Goal: Use online tool/utility: Utilize a website feature to perform a specific function

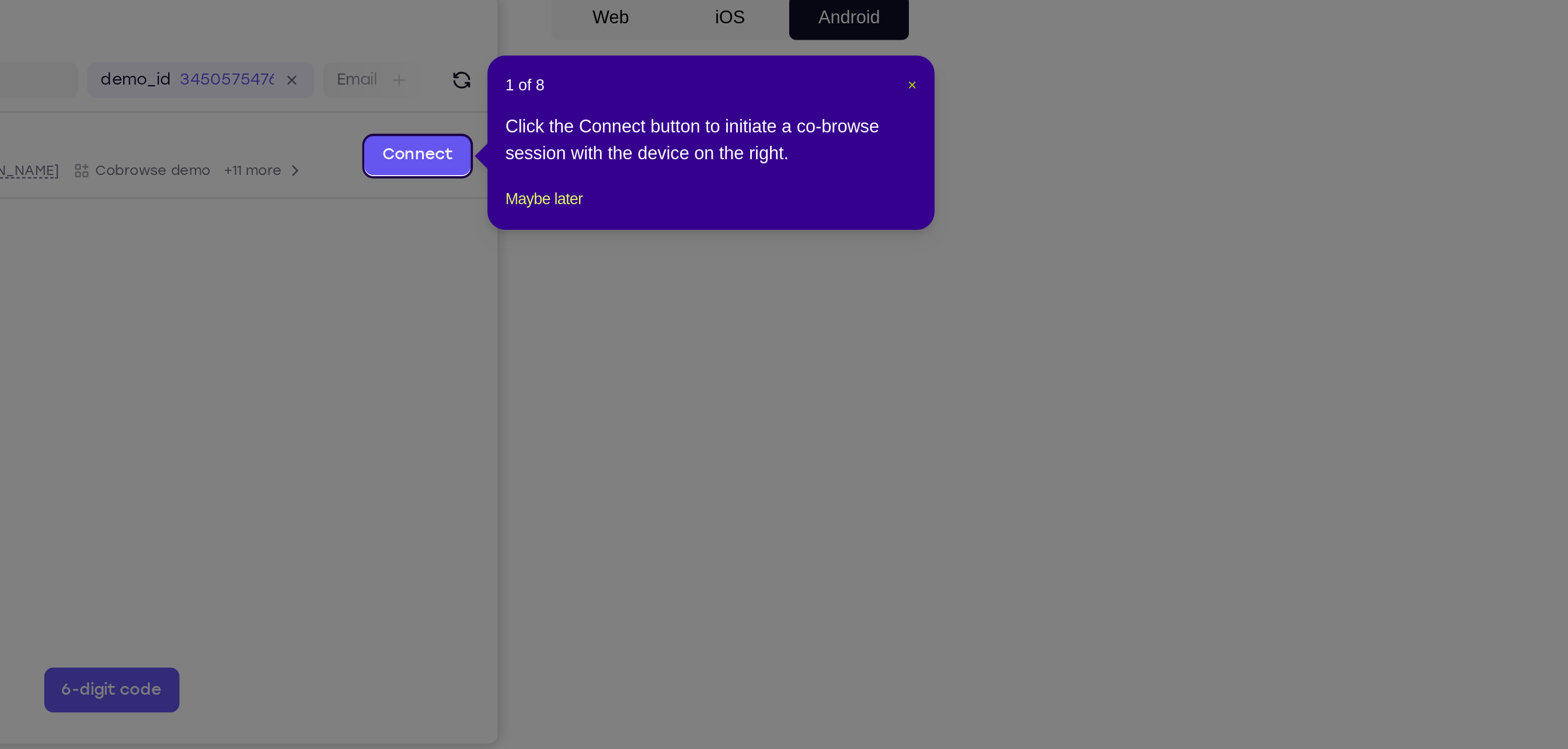
click at [1110, 198] on span "×" at bounding box center [1113, 198] width 5 height 9
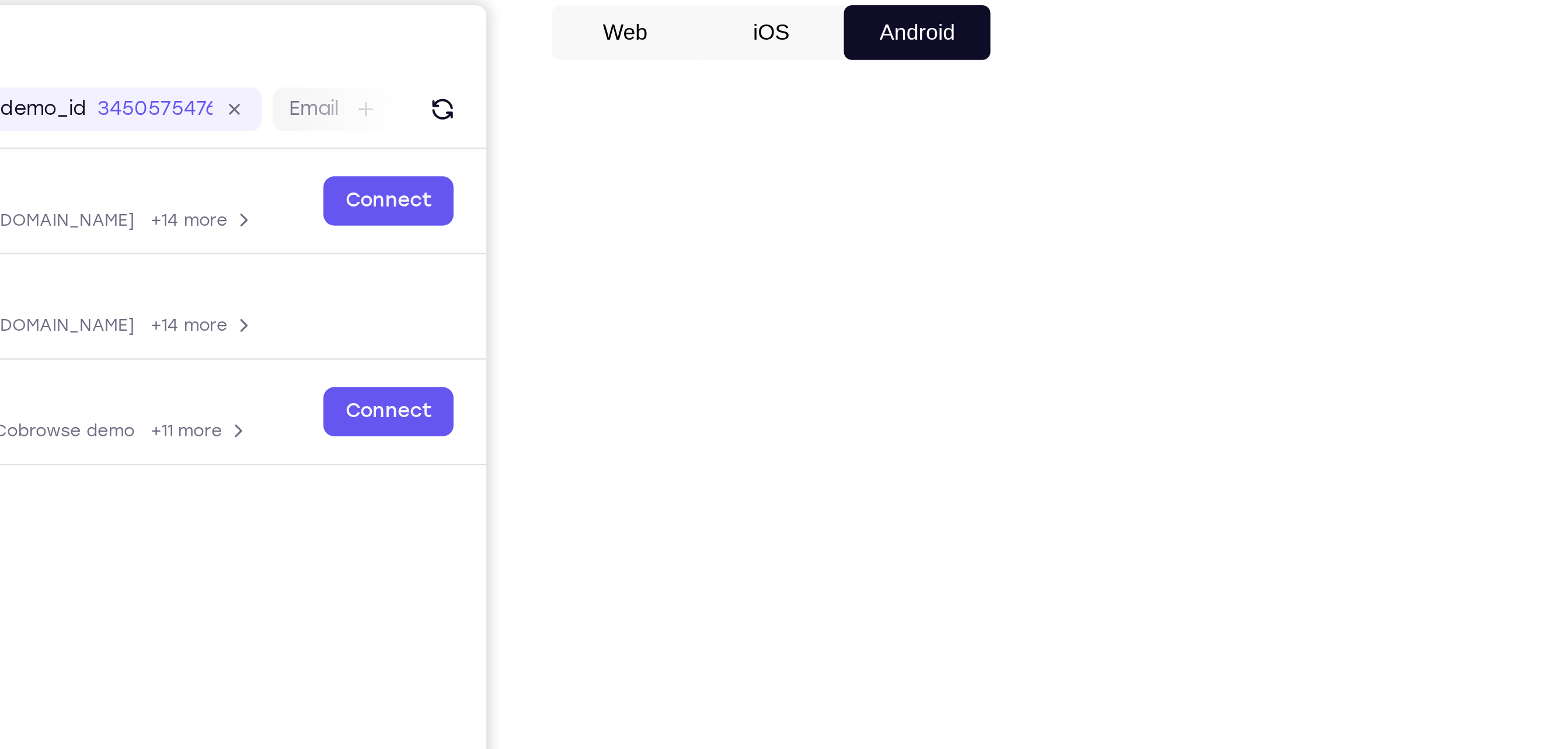
click at [1012, 165] on button "iOS" at bounding box center [1018, 163] width 63 height 23
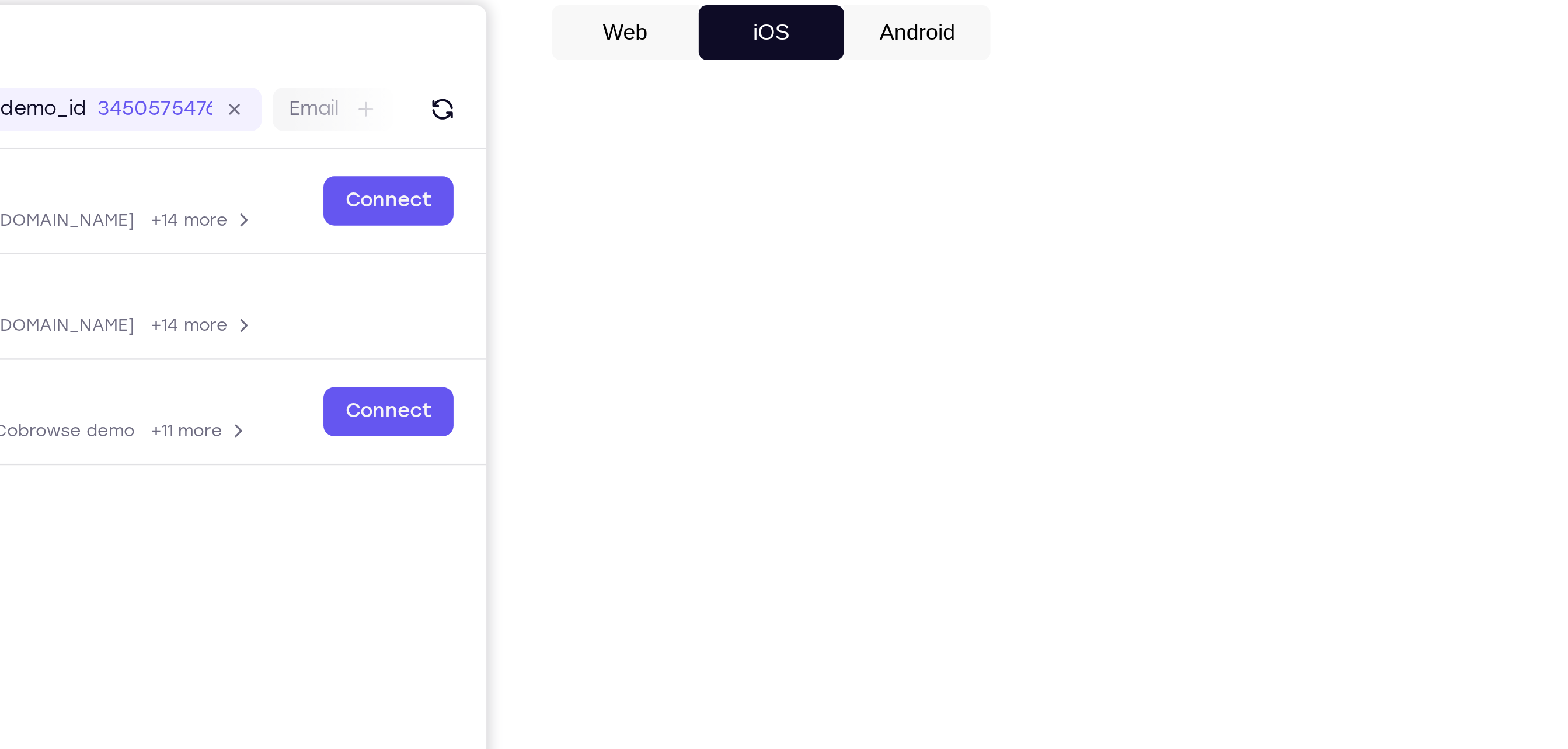
click at [1069, 167] on button "Android" at bounding box center [1079, 163] width 63 height 23
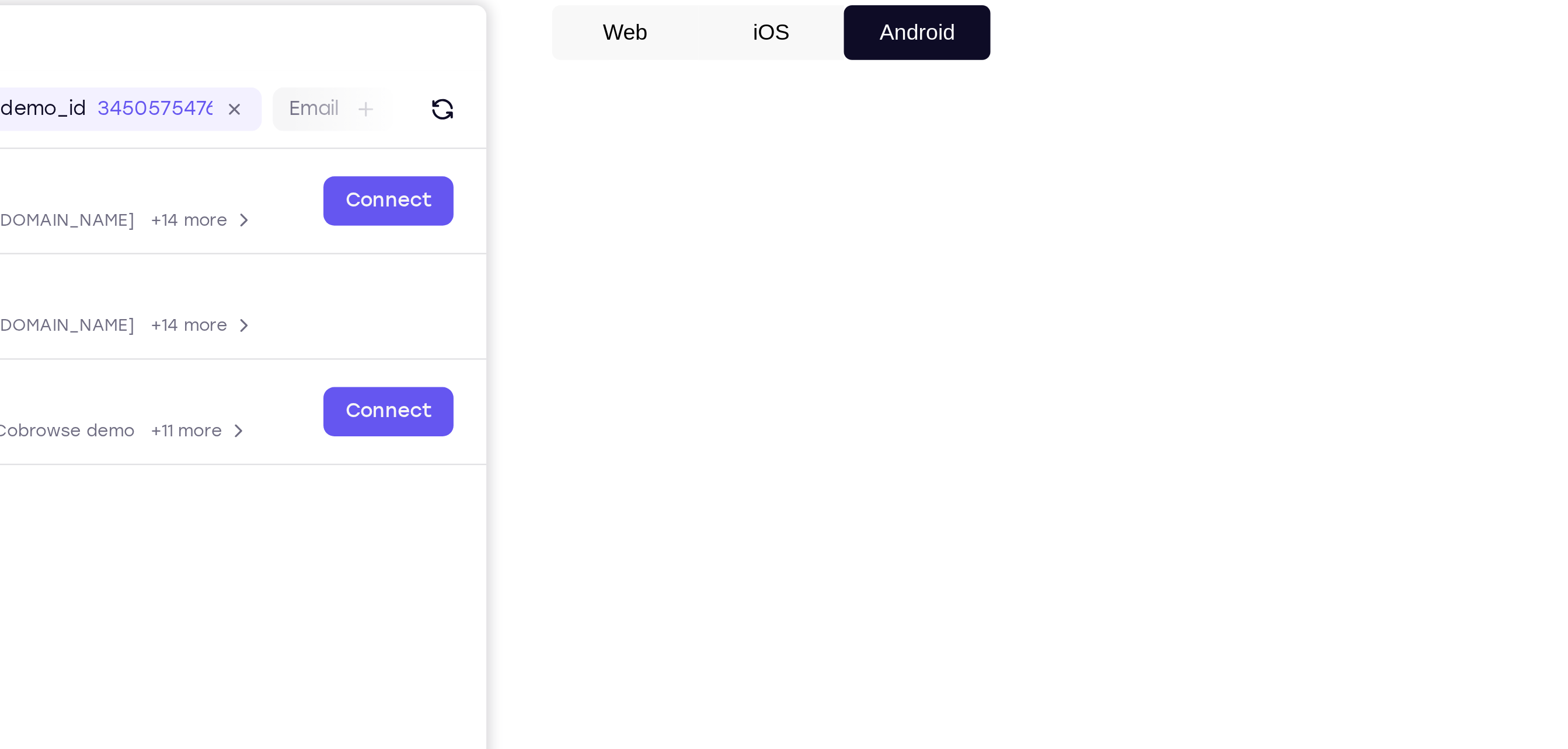
click at [1029, 170] on button "iOS" at bounding box center [1018, 163] width 63 height 23
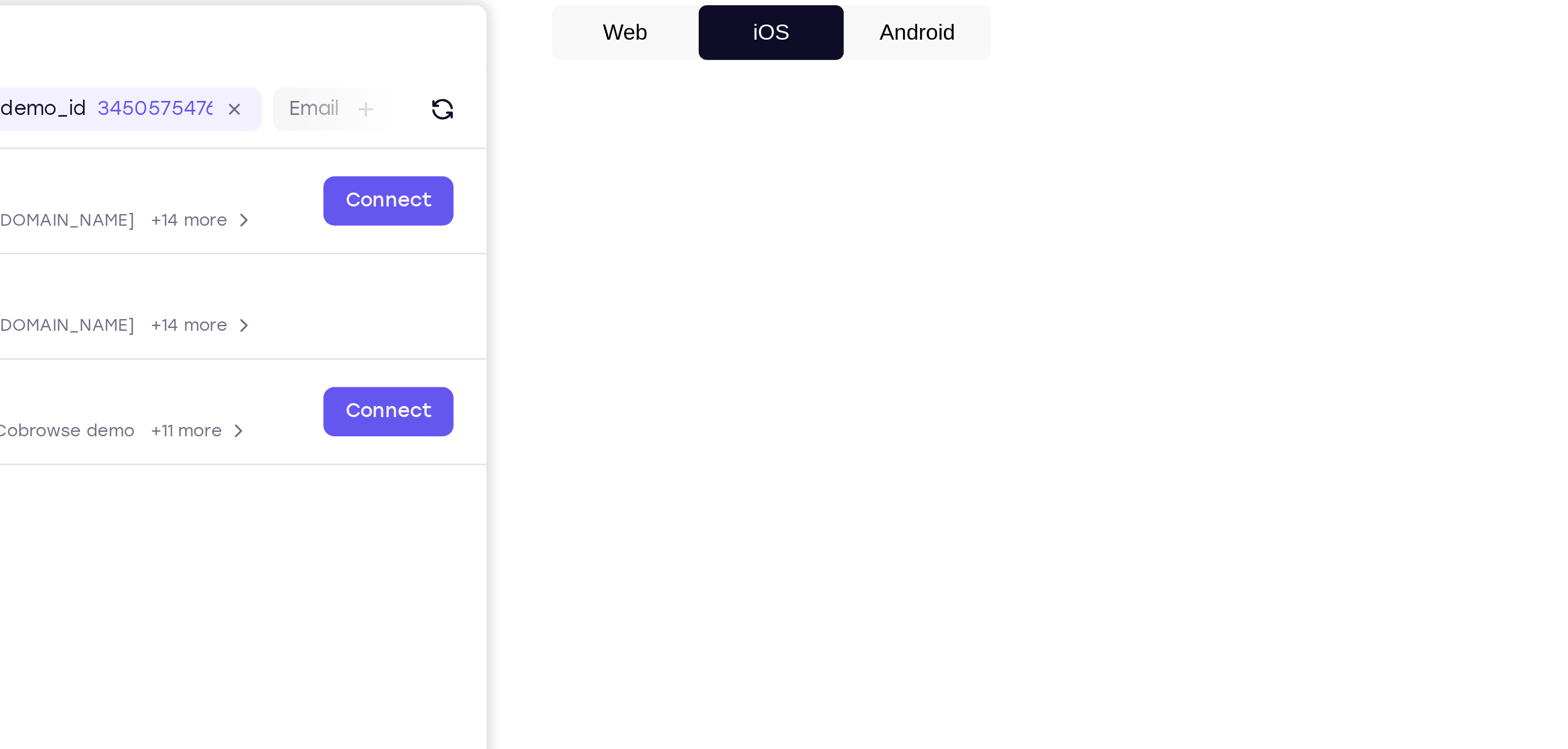
click at [1085, 155] on button "Android" at bounding box center [1079, 163] width 63 height 23
